Goal: Task Accomplishment & Management: Manage account settings

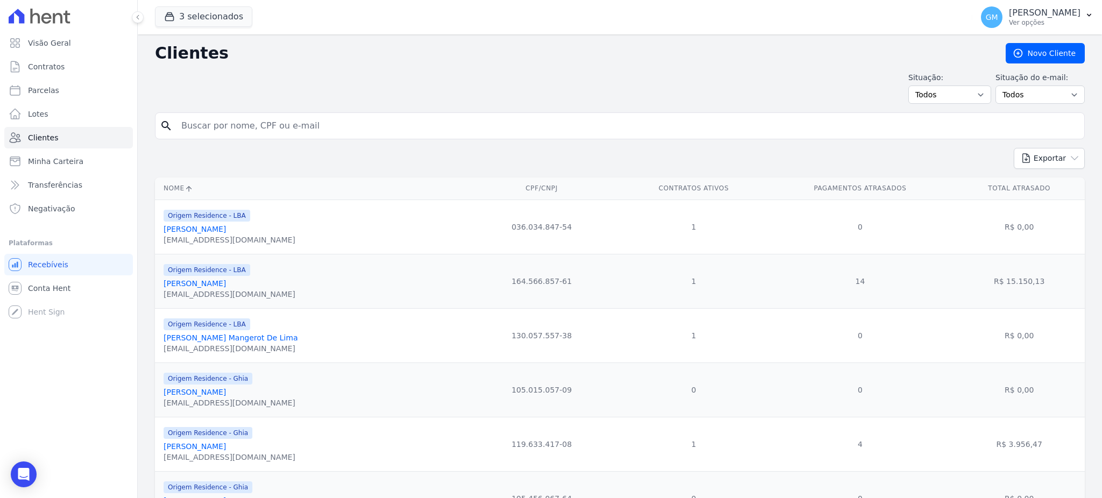
click at [211, 129] on input "search" at bounding box center [627, 126] width 905 height 22
type input "[PERSON_NAME]"
drag, startPoint x: 323, startPoint y: 130, endPoint x: 74, endPoint y: 106, distance: 250.7
click at [74, 106] on div "Visão Geral Contratos [GEOGRAPHIC_DATA] Lotes Clientes Minha Carteira Transferê…" at bounding box center [551, 249] width 1102 height 498
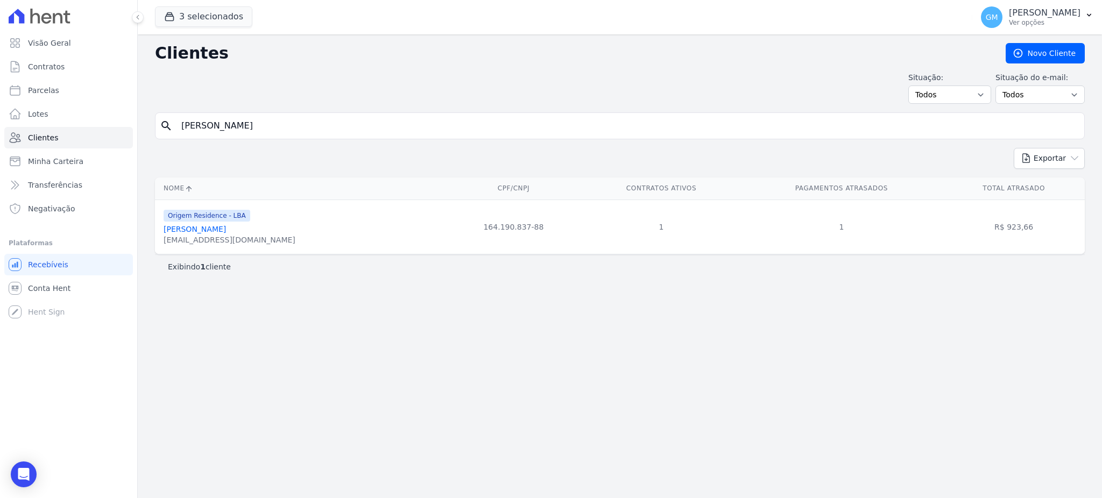
click at [196, 233] on link "[PERSON_NAME]" at bounding box center [195, 229] width 62 height 9
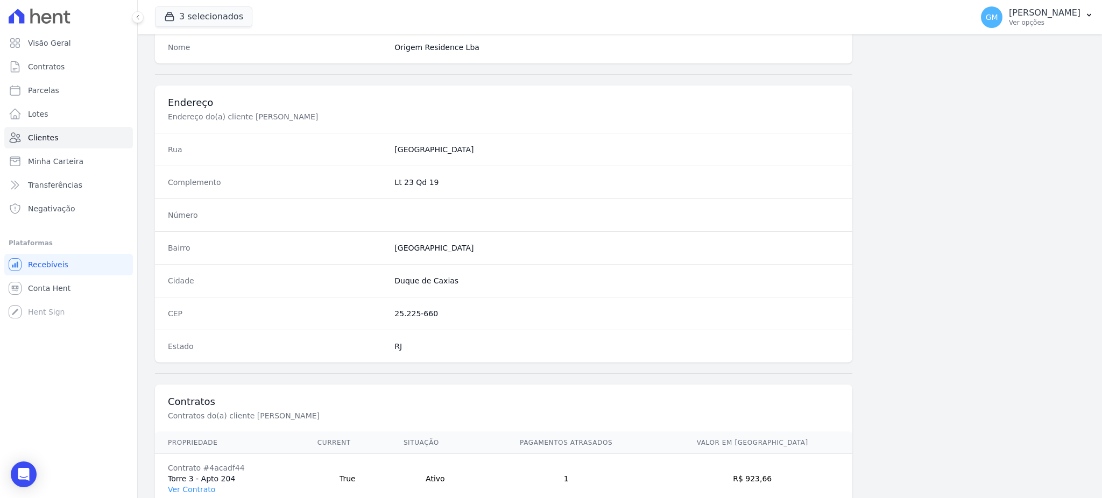
scroll to position [509, 0]
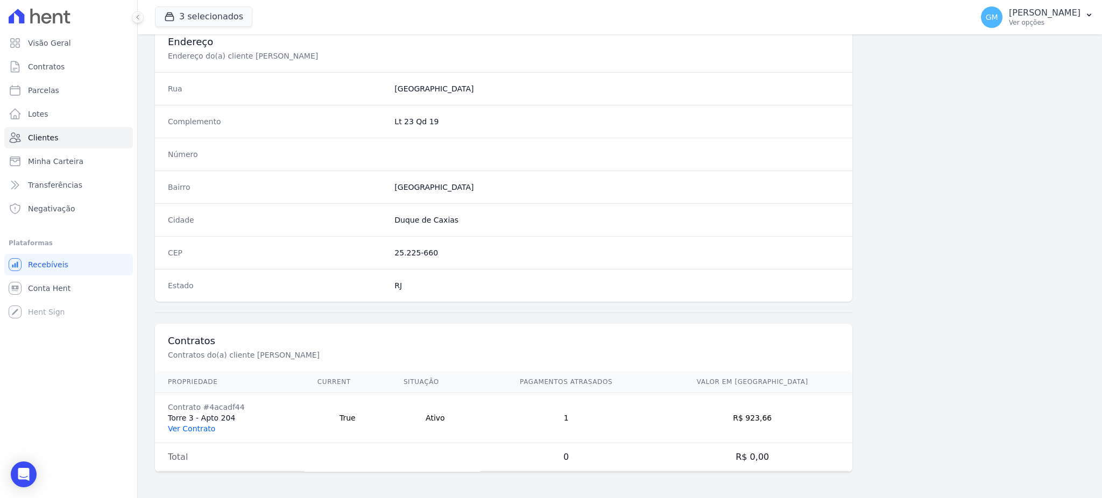
click at [197, 431] on link "Ver Contrato" at bounding box center [191, 428] width 47 height 9
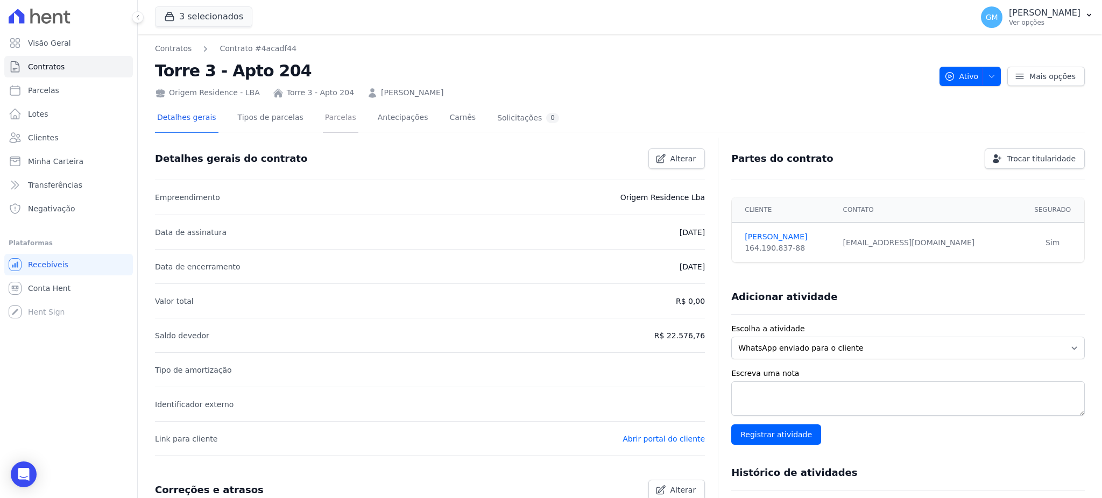
click at [325, 117] on link "Parcelas" at bounding box center [341, 118] width 36 height 29
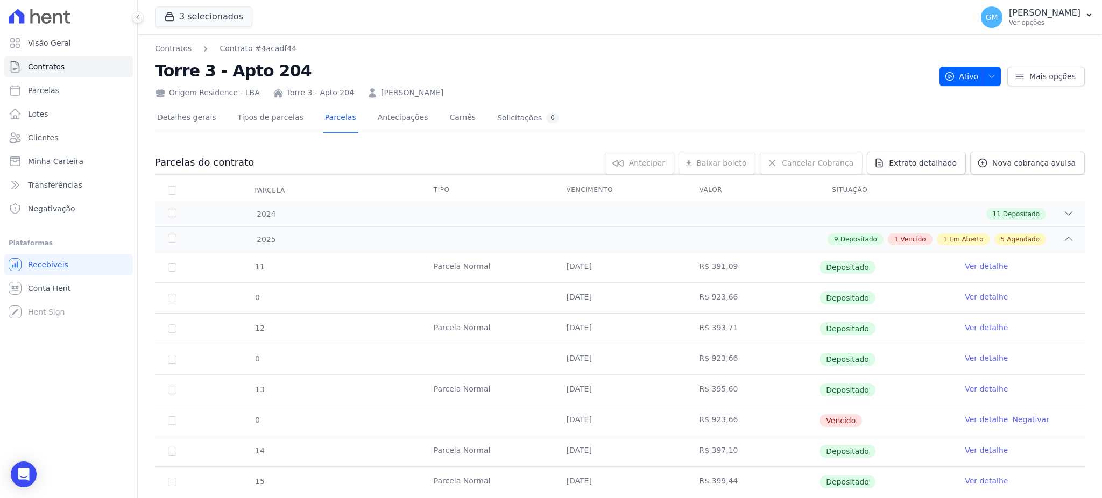
click at [970, 415] on link "Ver detalhe" at bounding box center [985, 419] width 43 height 11
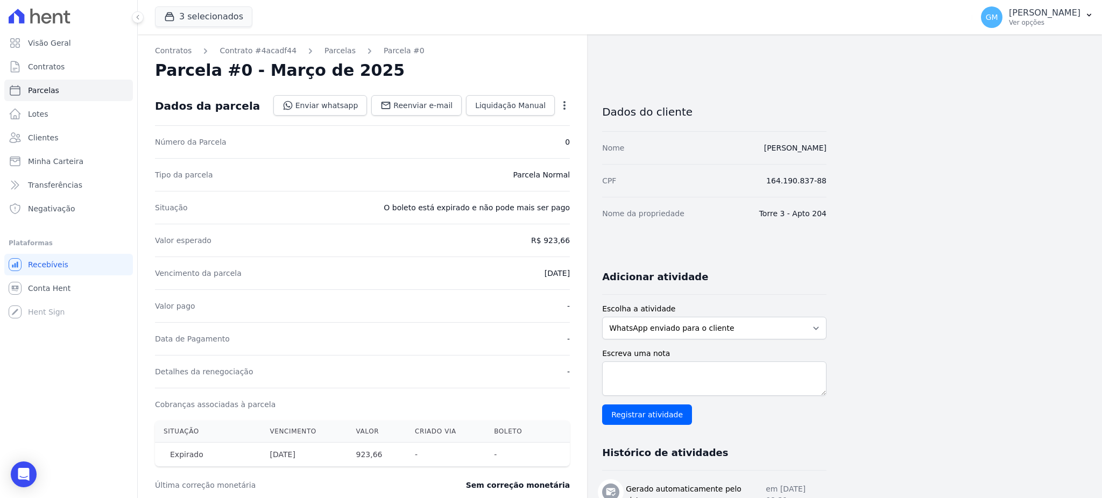
click at [567, 101] on icon "button" at bounding box center [564, 105] width 11 height 11
click at [503, 176] on link "Renegociar" at bounding box center [518, 177] width 95 height 19
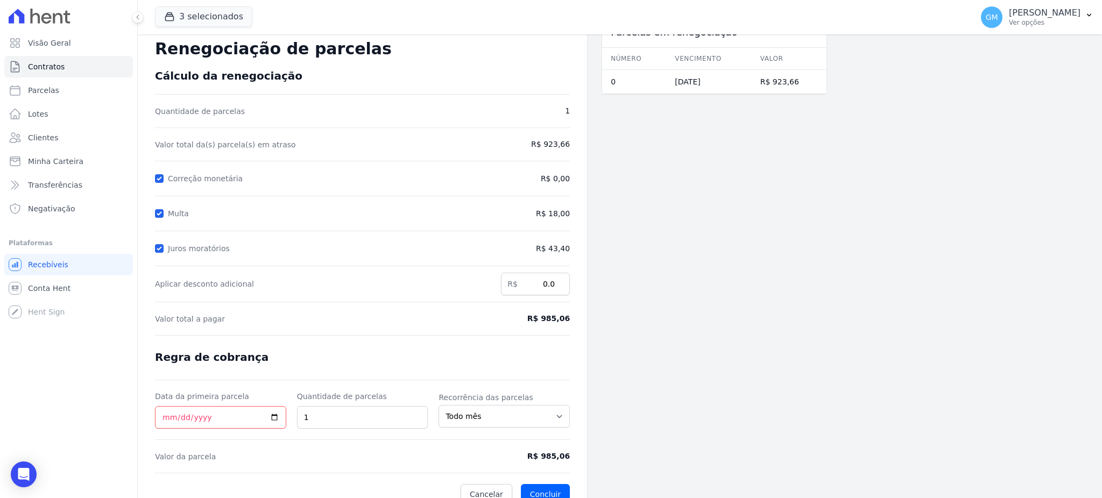
scroll to position [40, 0]
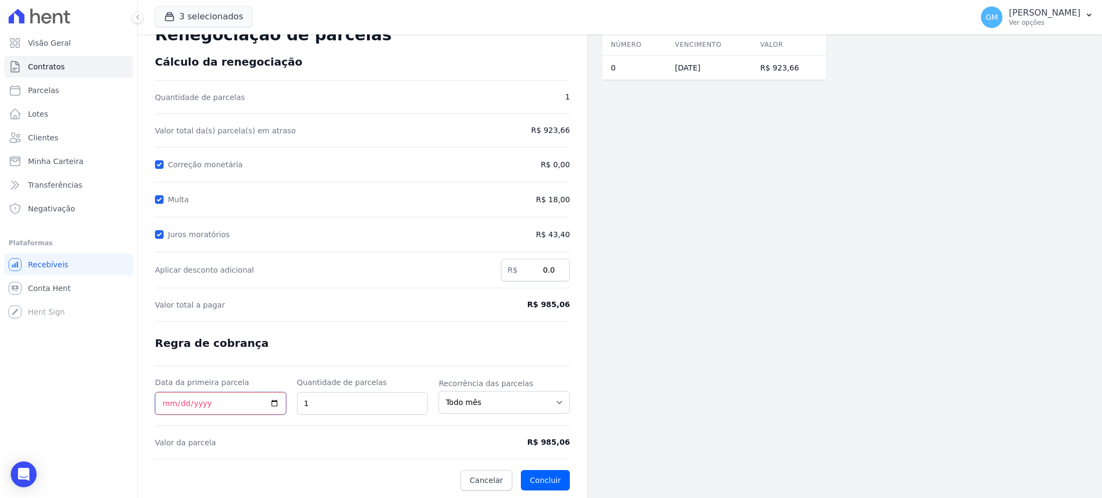
click at [268, 395] on input "Data da primeira parcela" at bounding box center [220, 403] width 131 height 23
click at [270, 399] on input "Data da primeira parcela" at bounding box center [220, 403] width 131 height 23
type input "[DATE]"
click at [549, 472] on button "Concluir" at bounding box center [545, 480] width 49 height 20
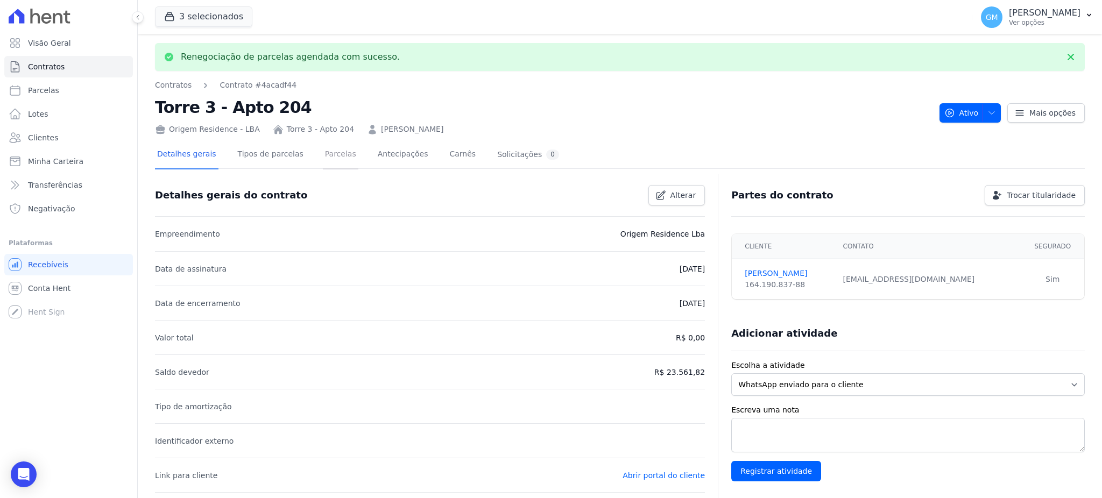
click at [323, 148] on link "Parcelas" at bounding box center [341, 155] width 36 height 29
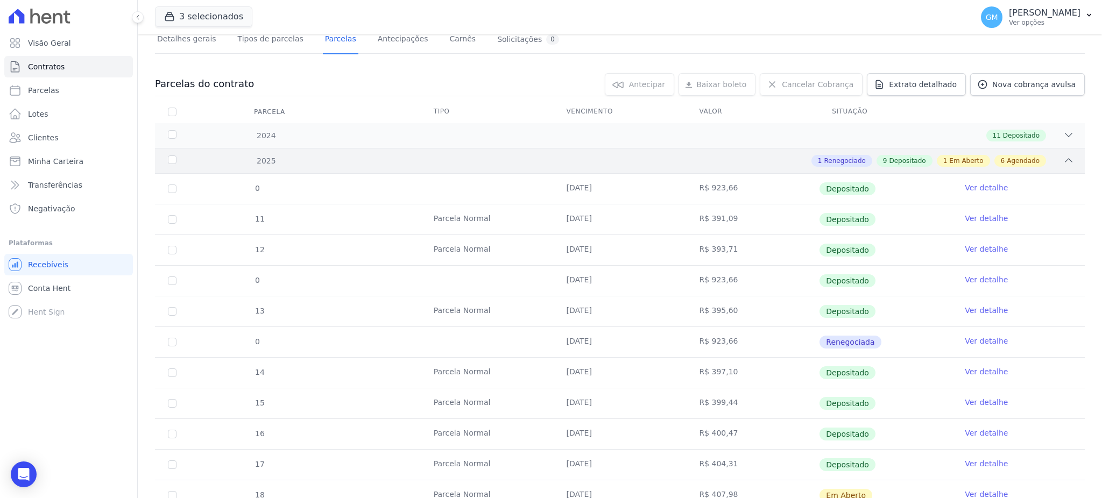
scroll to position [215, 0]
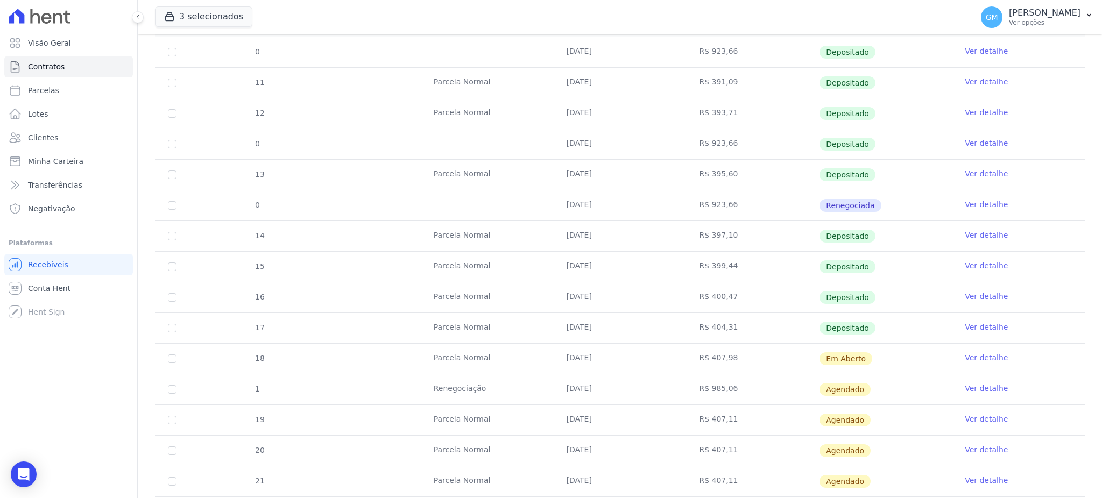
click at [973, 387] on link "Ver detalhe" at bounding box center [985, 388] width 43 height 11
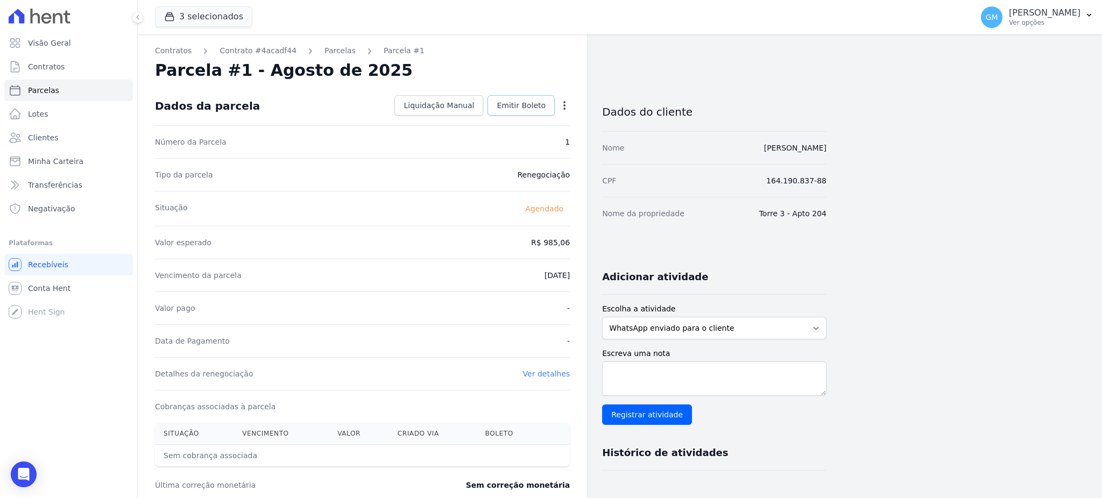
click at [529, 103] on span "Emitir Boleto" at bounding box center [520, 105] width 49 height 11
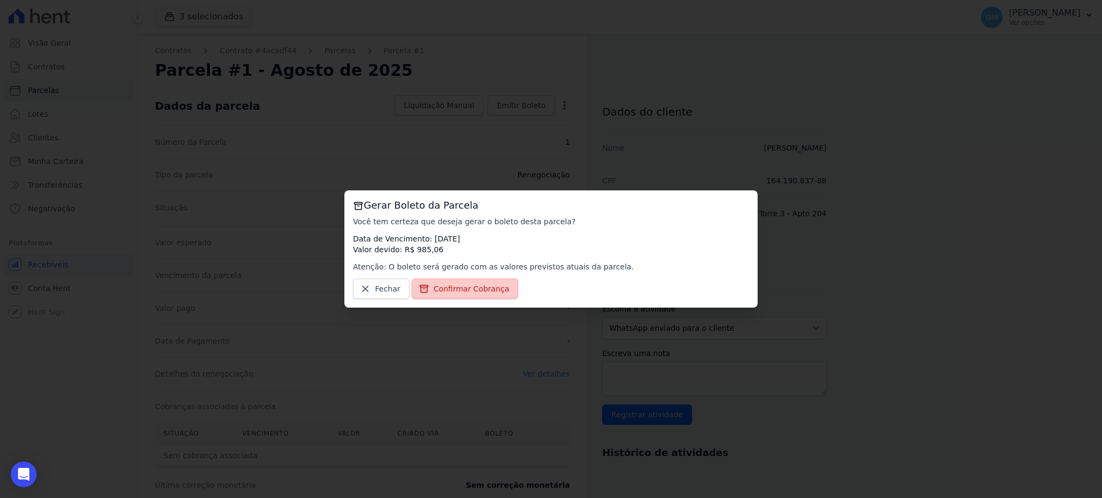
click at [452, 285] on span "Confirmar Cobrança" at bounding box center [472, 288] width 76 height 11
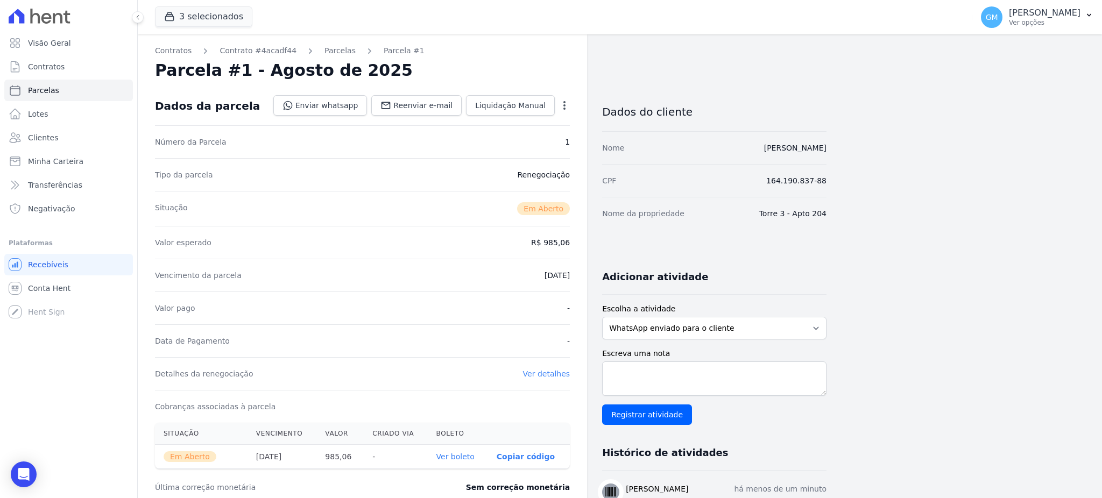
click at [465, 459] on link "Ver boleto" at bounding box center [455, 456] width 38 height 9
click at [69, 129] on link "Clientes" at bounding box center [68, 138] width 129 height 22
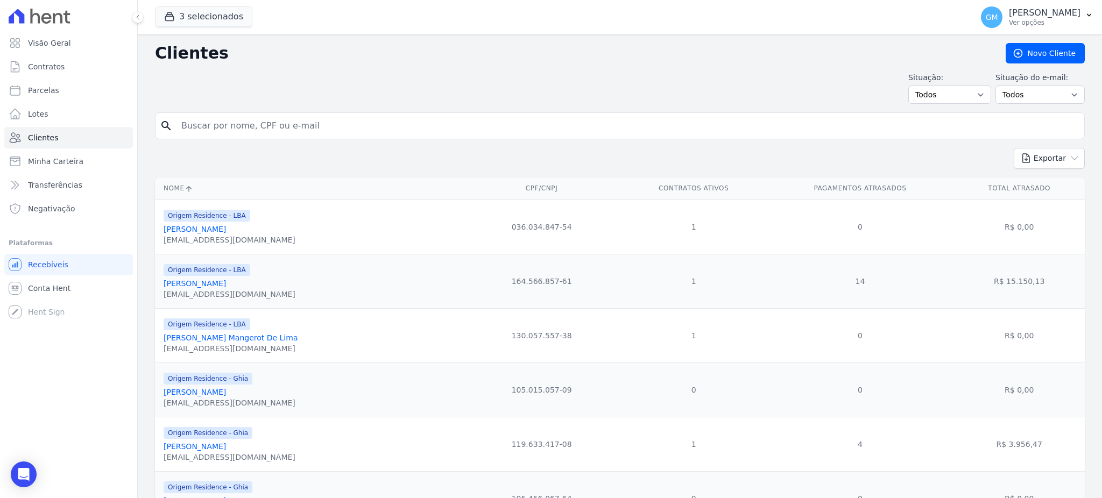
click at [224, 126] on input "search" at bounding box center [627, 126] width 905 height 22
paste input "[PERSON_NAME]"
type input "[PERSON_NAME]"
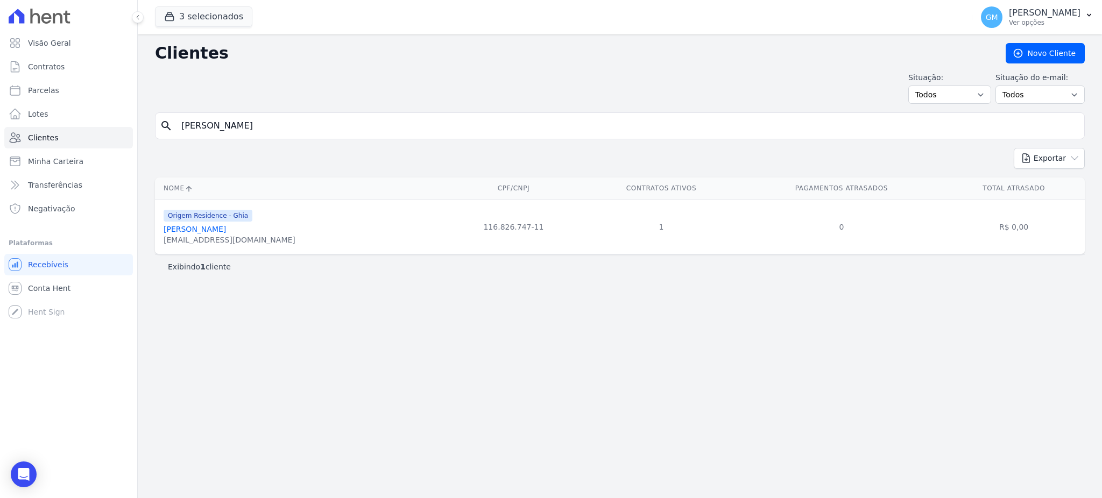
click at [226, 232] on link "[PERSON_NAME]" at bounding box center [195, 229] width 62 height 9
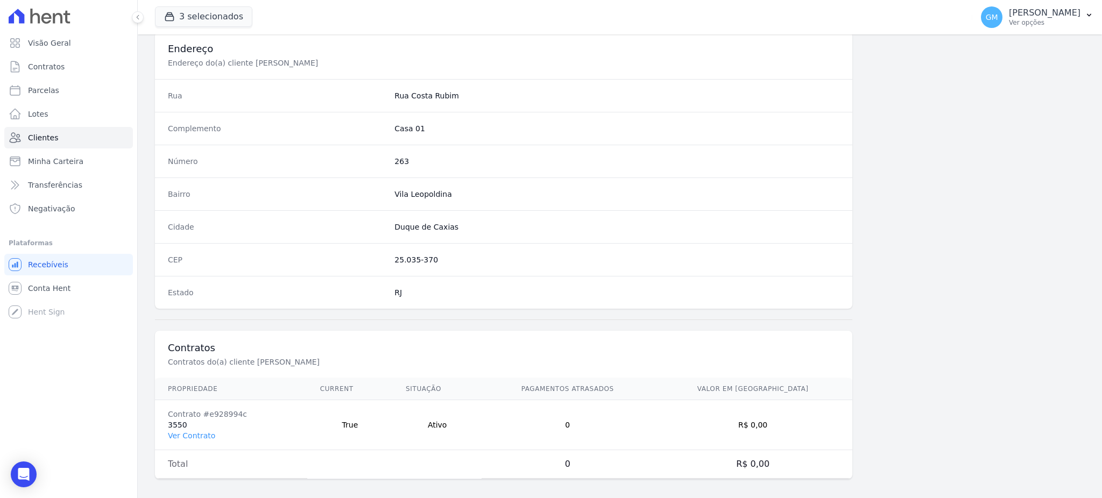
scroll to position [509, 0]
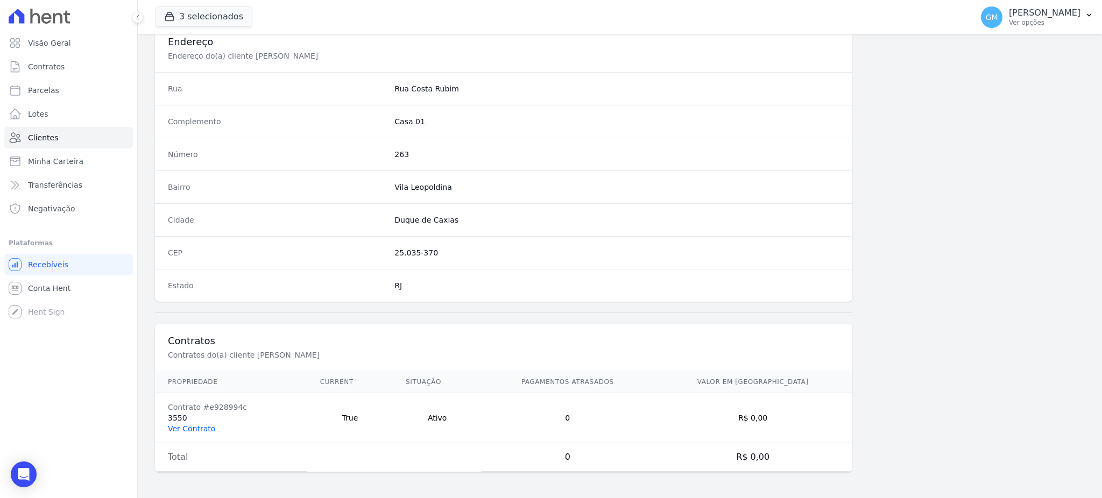
click at [201, 424] on link "Ver Contrato" at bounding box center [191, 428] width 47 height 9
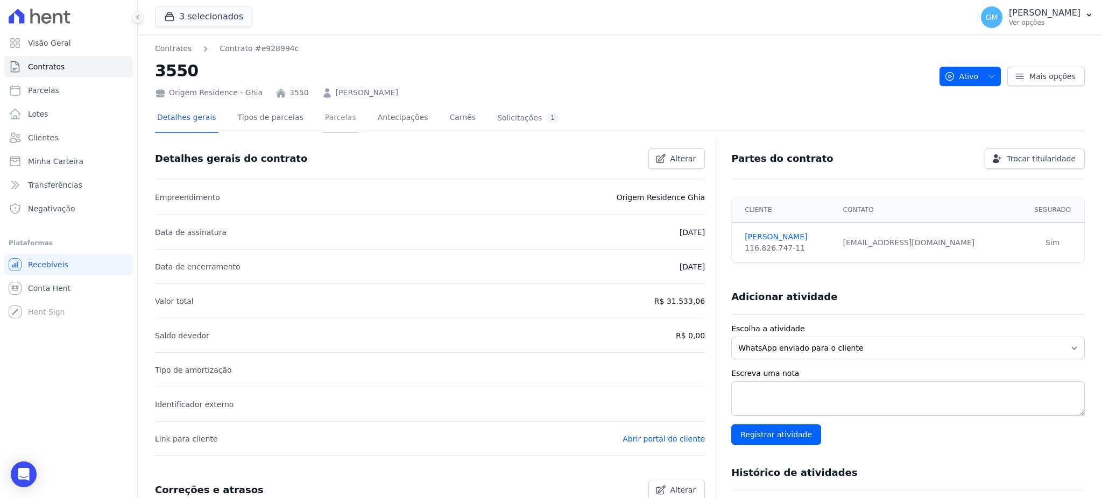
click at [325, 120] on link "Parcelas" at bounding box center [341, 118] width 36 height 29
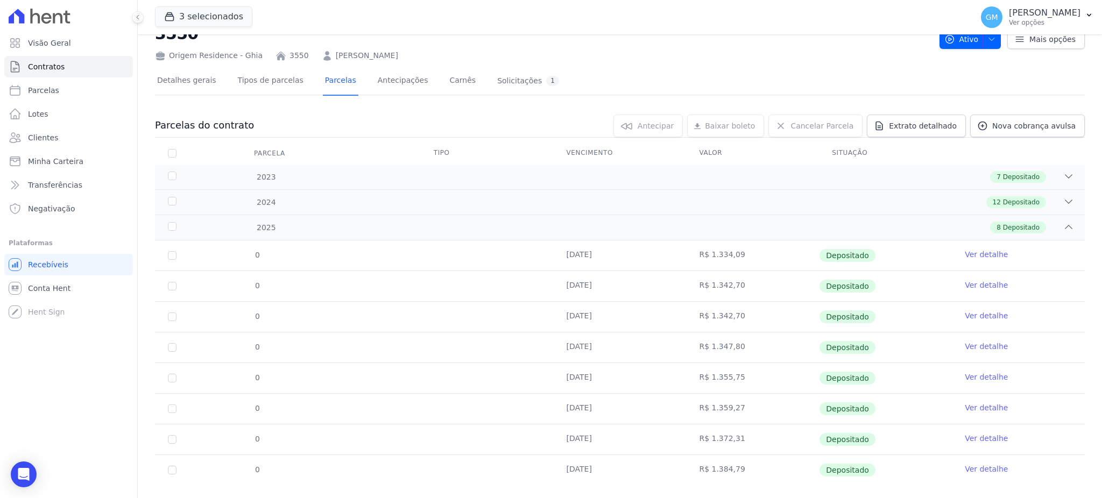
scroll to position [56, 0]
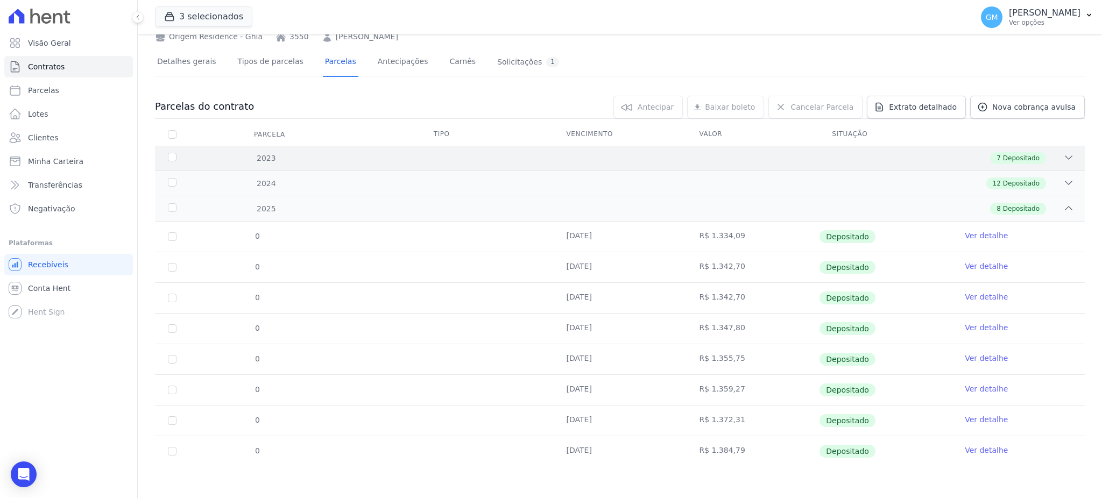
click at [1040, 155] on div "7 Depositado" at bounding box center [665, 158] width 817 height 12
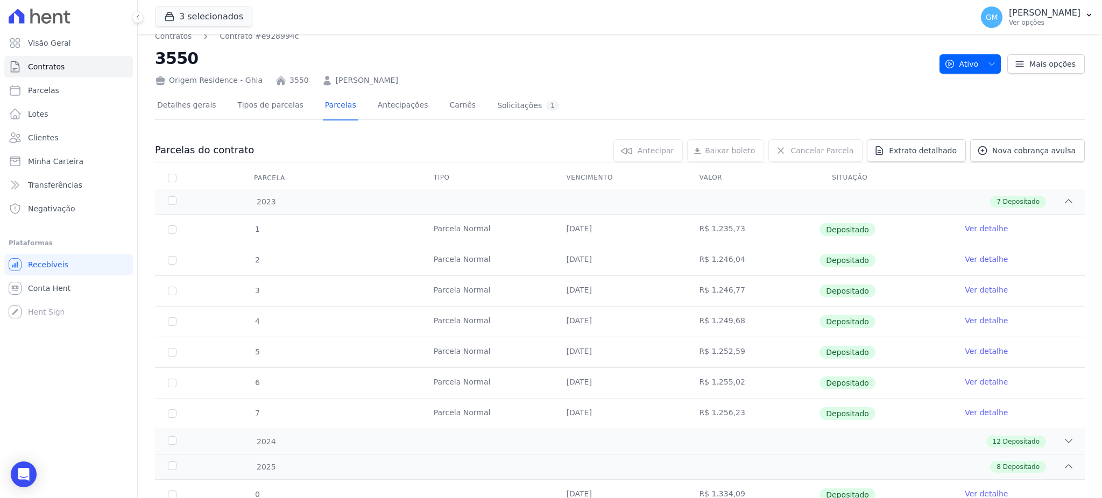
scroll to position [0, 0]
